Goal: Find specific page/section

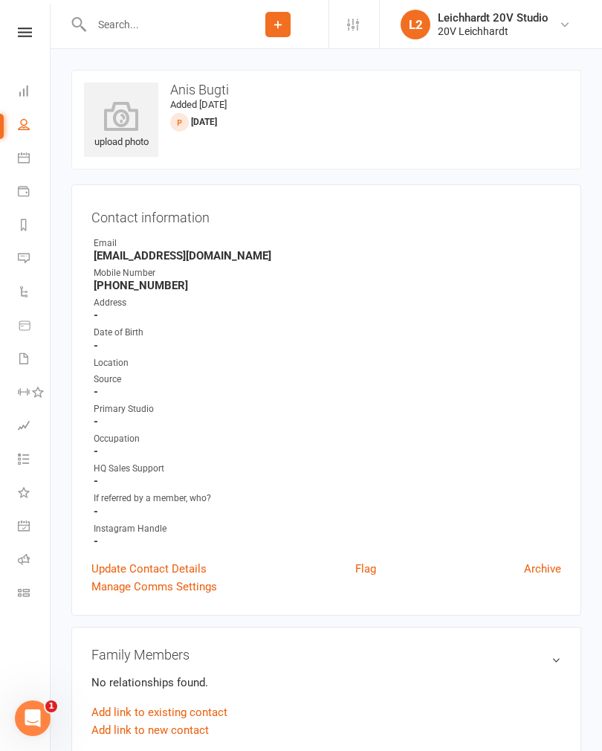
click at [33, 167] on link "Calendar" at bounding box center [34, 159] width 33 height 33
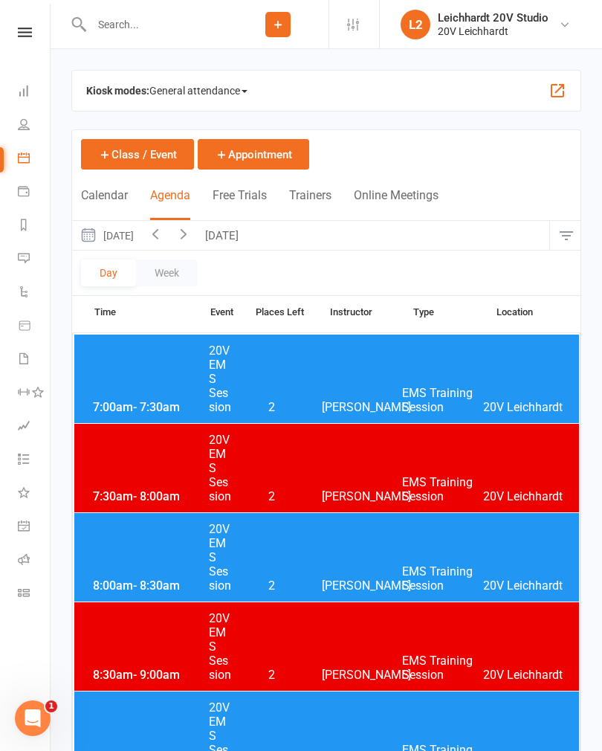
click at [122, 22] on input "text" at bounding box center [157, 24] width 141 height 21
type input "A"
click at [497, 34] on div "20V Leichhardt" at bounding box center [493, 31] width 111 height 13
click at [413, 210] on link "Sign out" at bounding box center [491, 206] width 222 height 34
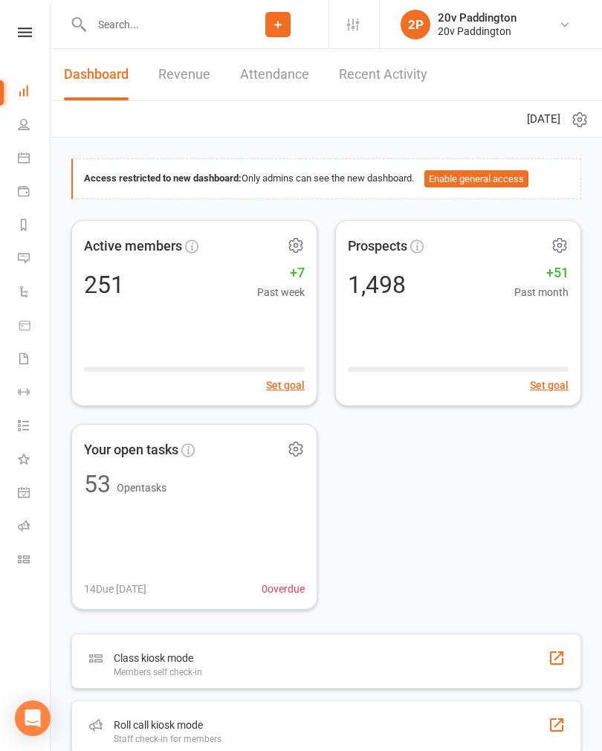
click at [129, 19] on input "text" at bounding box center [157, 24] width 141 height 21
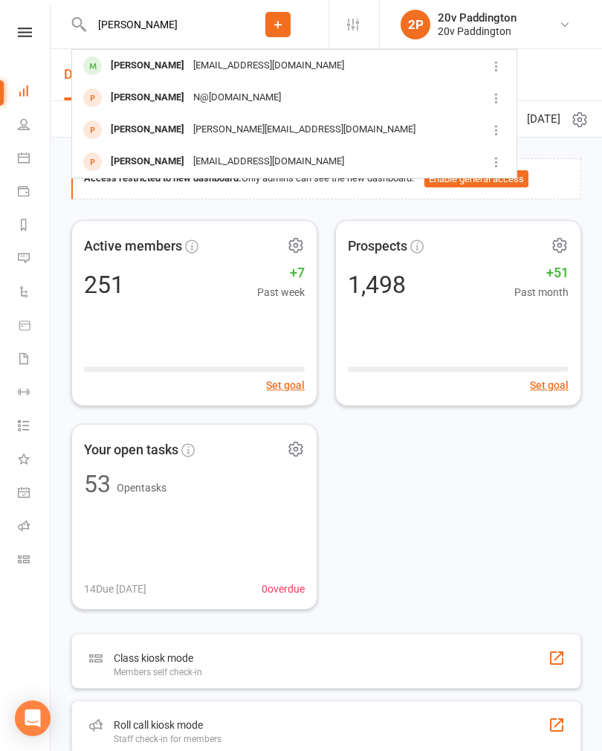
type input "Alfred"
click at [260, 70] on div "alfylotfy9@hotmail.com" at bounding box center [269, 66] width 160 height 22
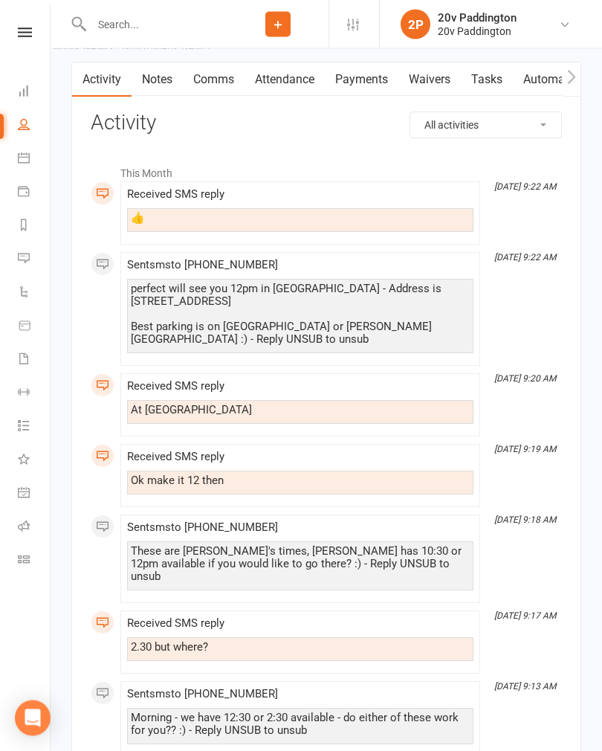
click at [146, 92] on link "Notes" at bounding box center [157, 80] width 51 height 34
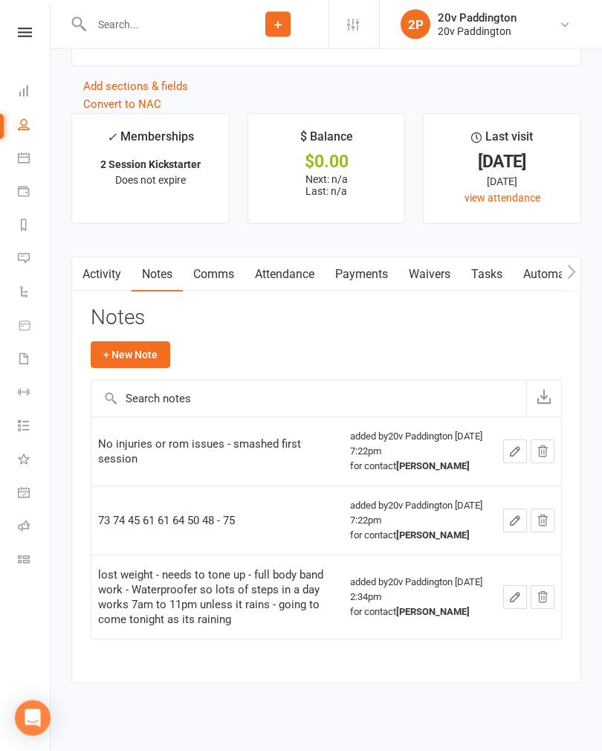
scroll to position [1770, 0]
